Goal: Task Accomplishment & Management: Manage account settings

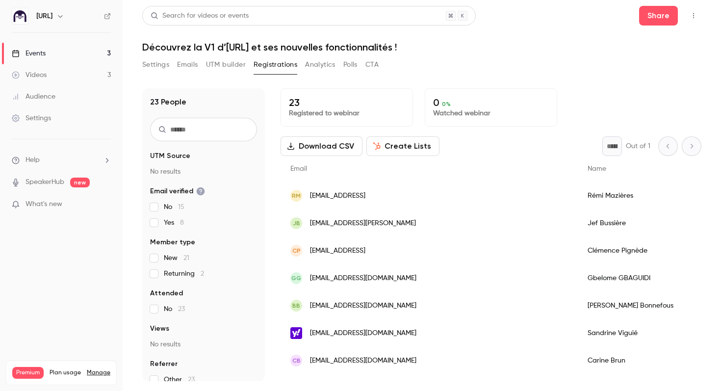
click at [86, 54] on link "Events 3" at bounding box center [61, 54] width 123 height 22
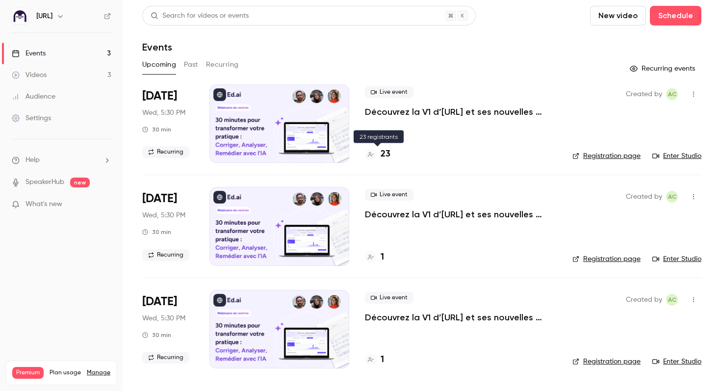
click at [377, 157] on div "23" at bounding box center [378, 154] width 26 height 13
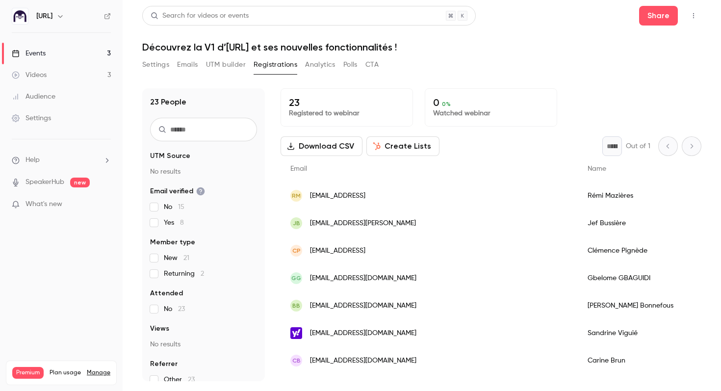
scroll to position [0, 40]
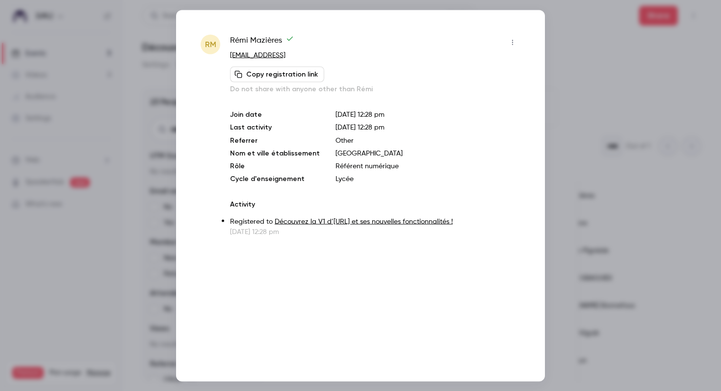
click at [511, 38] on button "button" at bounding box center [513, 42] width 16 height 16
click at [583, 51] on div at bounding box center [360, 195] width 721 height 391
click at [571, 69] on div at bounding box center [360, 195] width 721 height 391
